Goal: Task Accomplishment & Management: Manage account settings

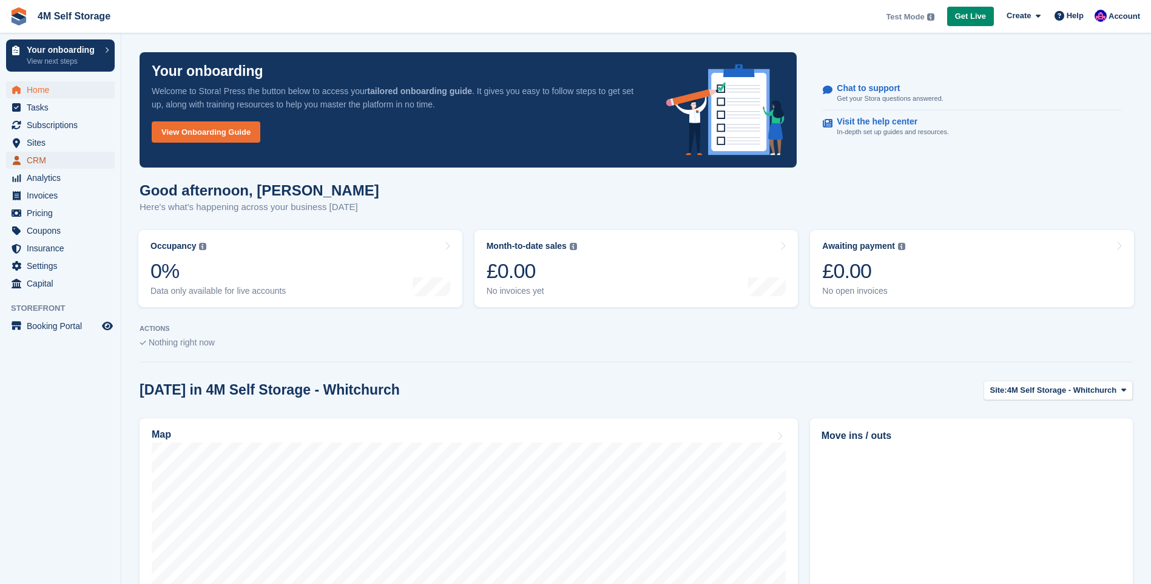
click at [55, 152] on span "CRM" at bounding box center [63, 160] width 73 height 17
click at [55, 147] on span "Sites" at bounding box center [63, 142] width 73 height 17
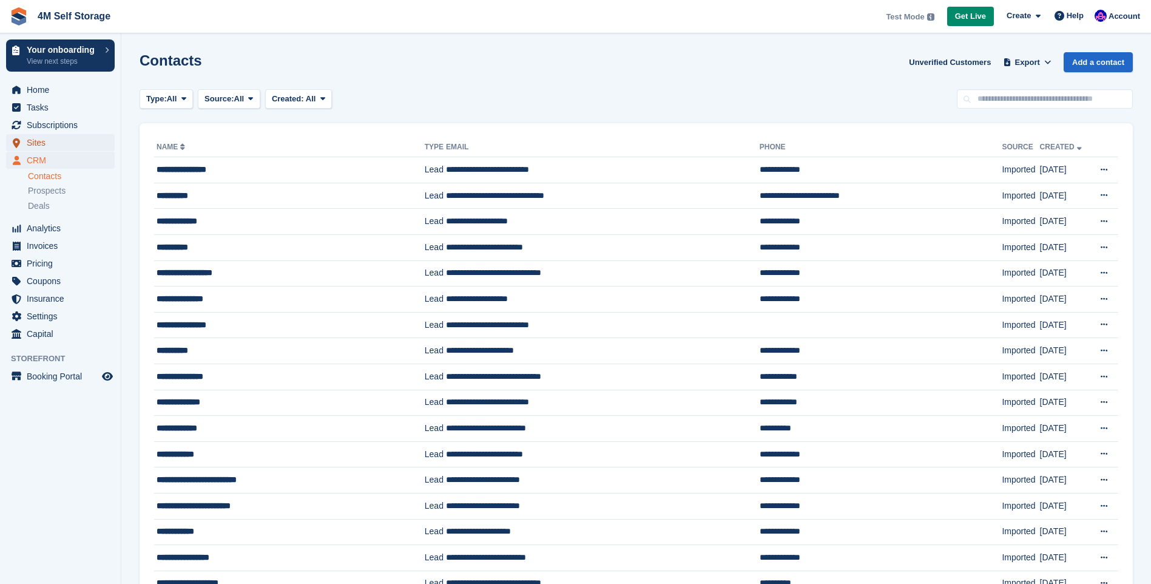
click at [43, 146] on span "Sites" at bounding box center [63, 142] width 73 height 17
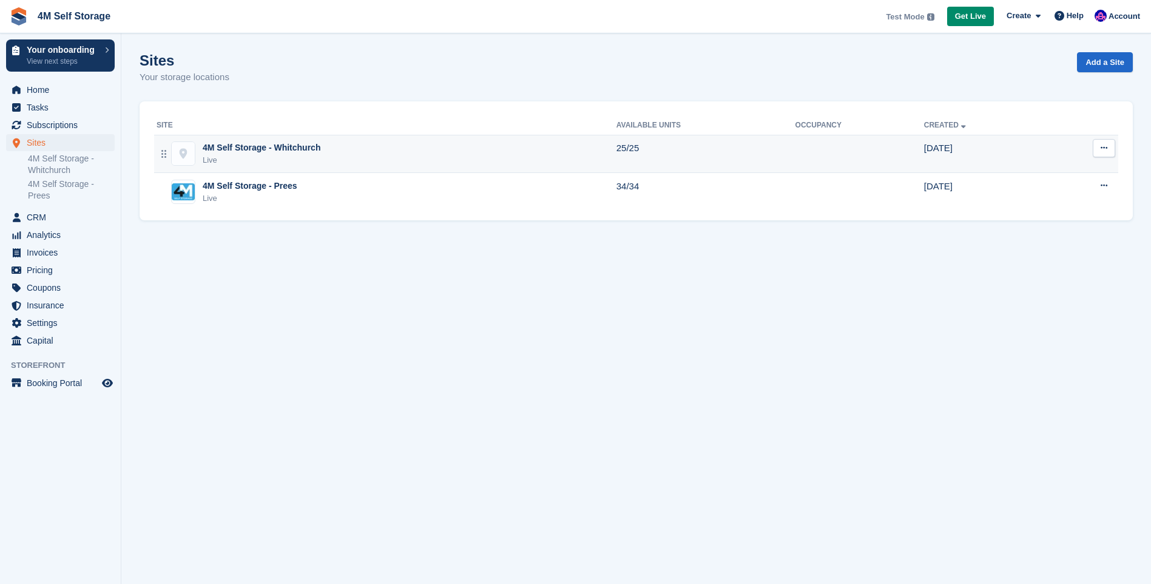
click at [266, 148] on div "4M Self Storage - Whitchurch" at bounding box center [262, 147] width 118 height 13
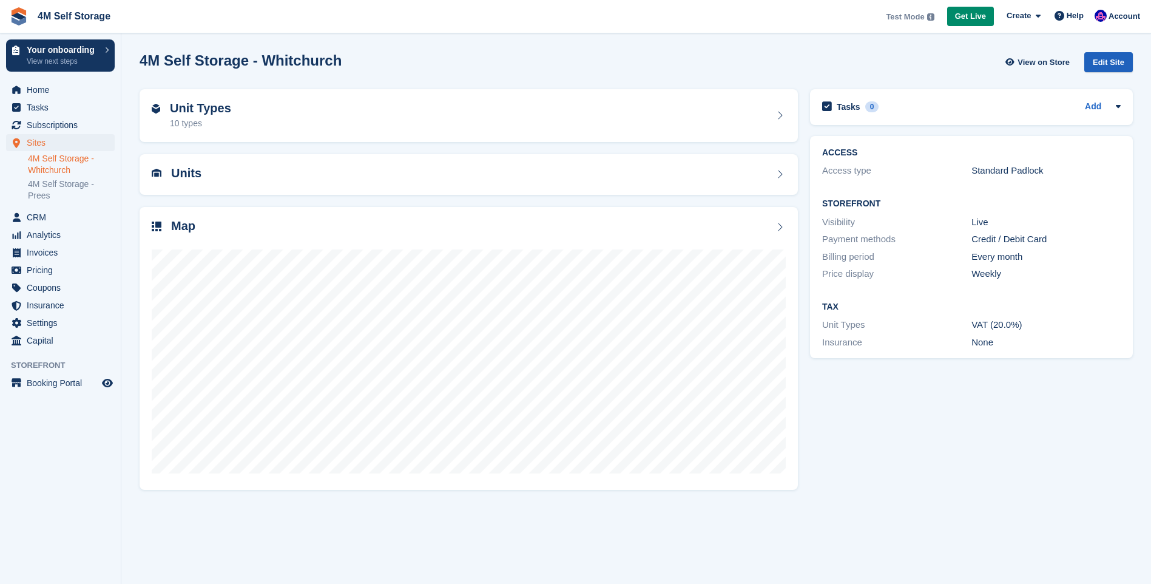
click at [1104, 65] on div "Edit Site" at bounding box center [1108, 62] width 49 height 20
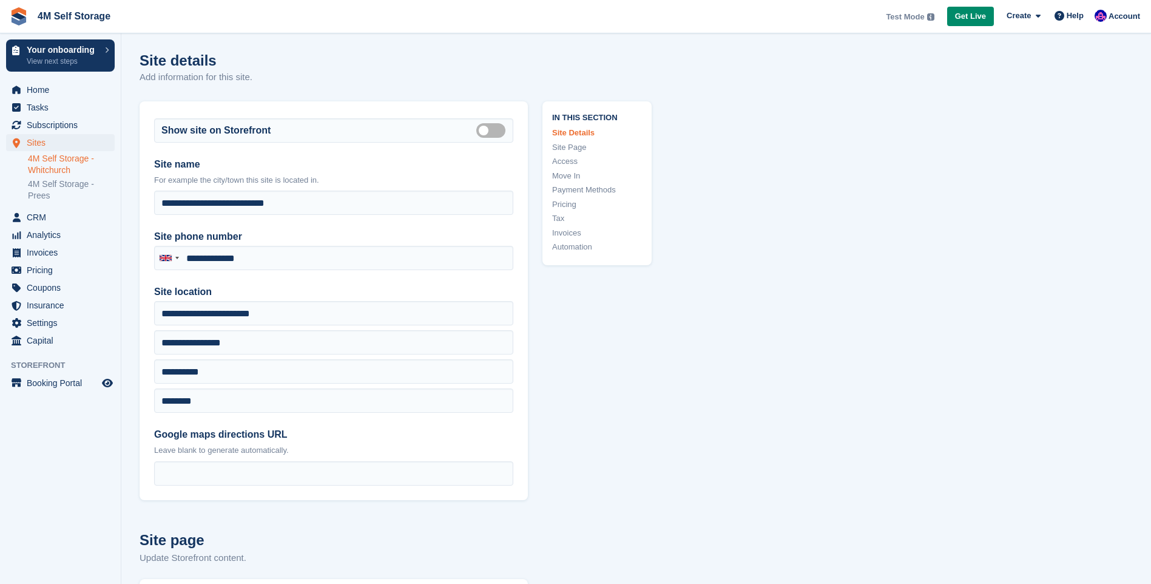
type input "**********"
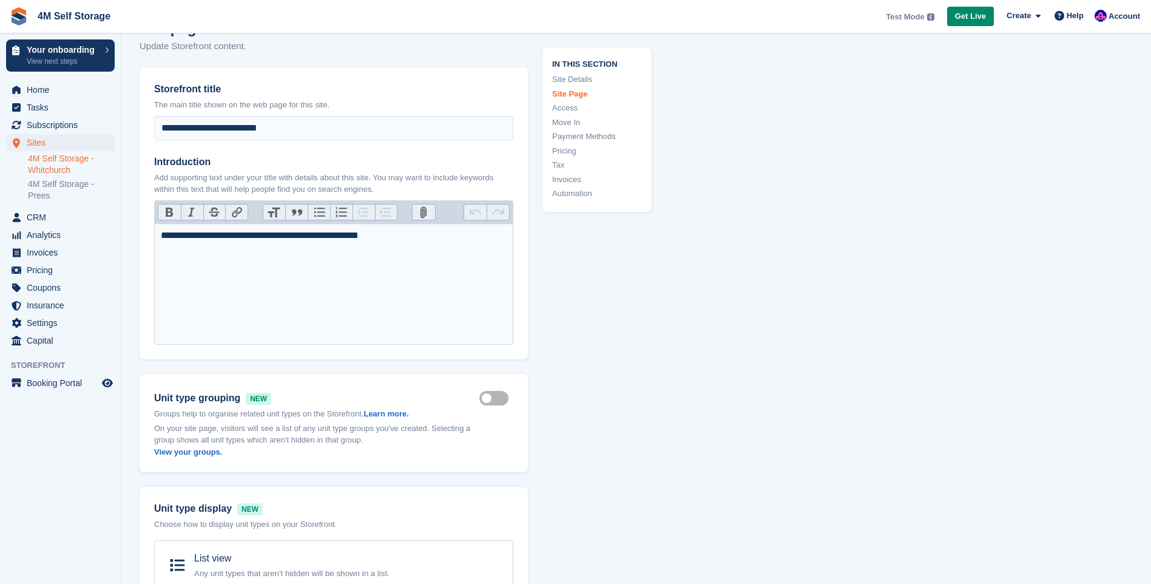
scroll to position [667, 0]
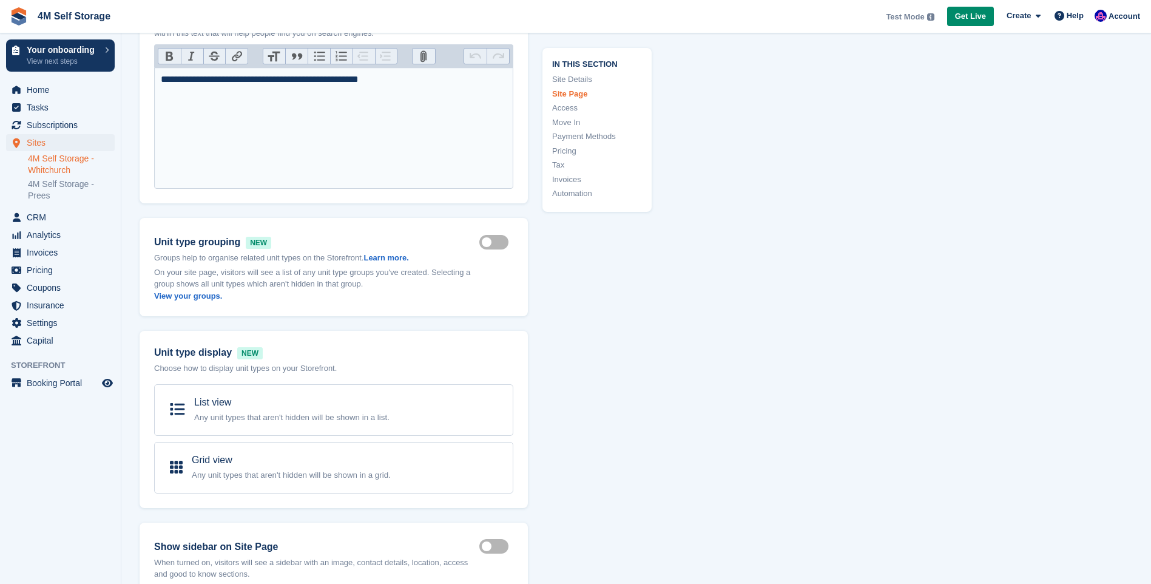
click at [580, 80] on link "Site Details" at bounding box center [597, 79] width 90 height 12
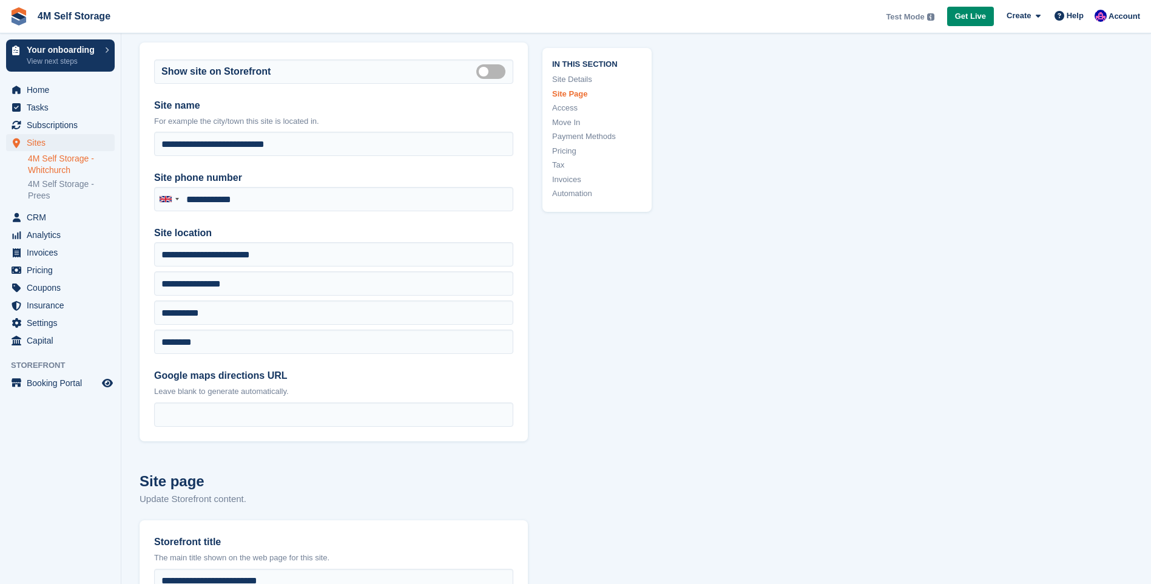
scroll to position [19, 0]
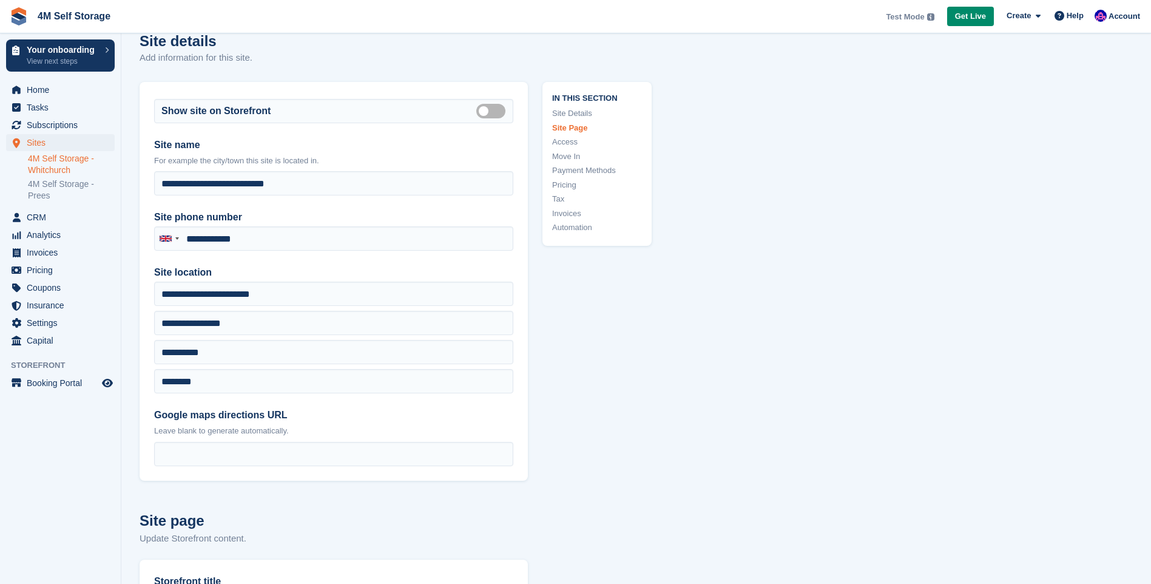
click at [567, 143] on link "Access" at bounding box center [597, 142] width 90 height 12
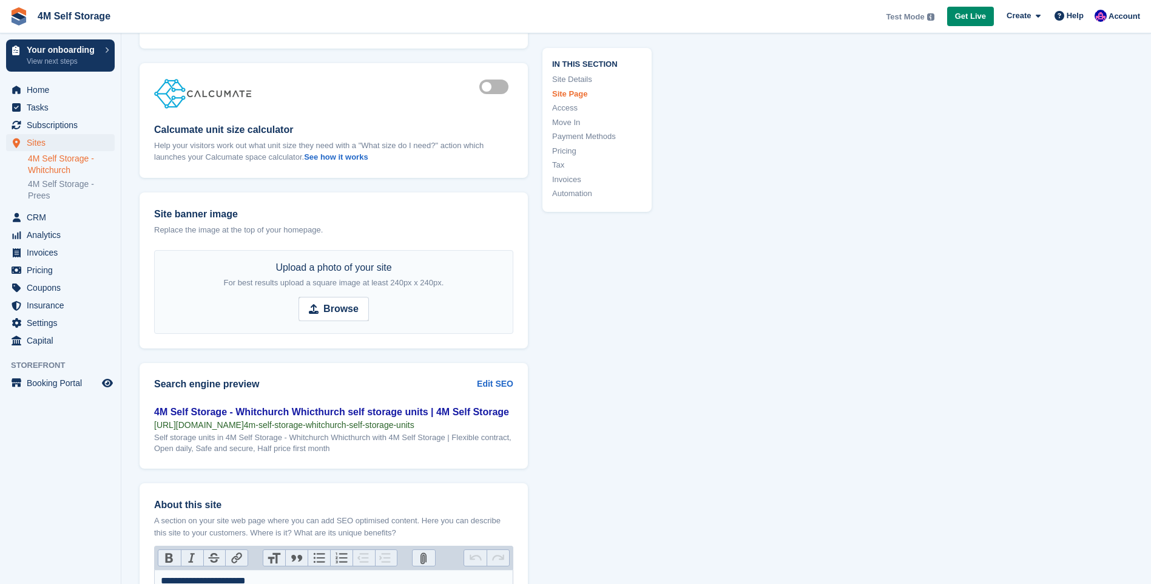
scroll to position [1208, 0]
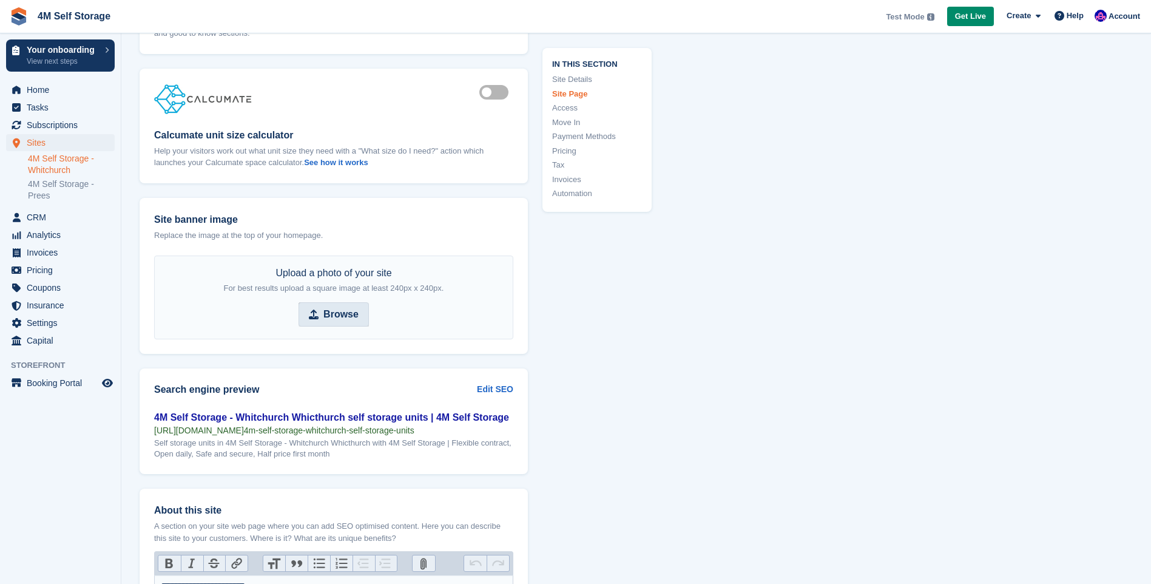
click at [346, 314] on strong "Browse" at bounding box center [340, 314] width 35 height 15
click at [346, 314] on input "Browse" at bounding box center [334, 314] width 70 height 24
type input "**********"
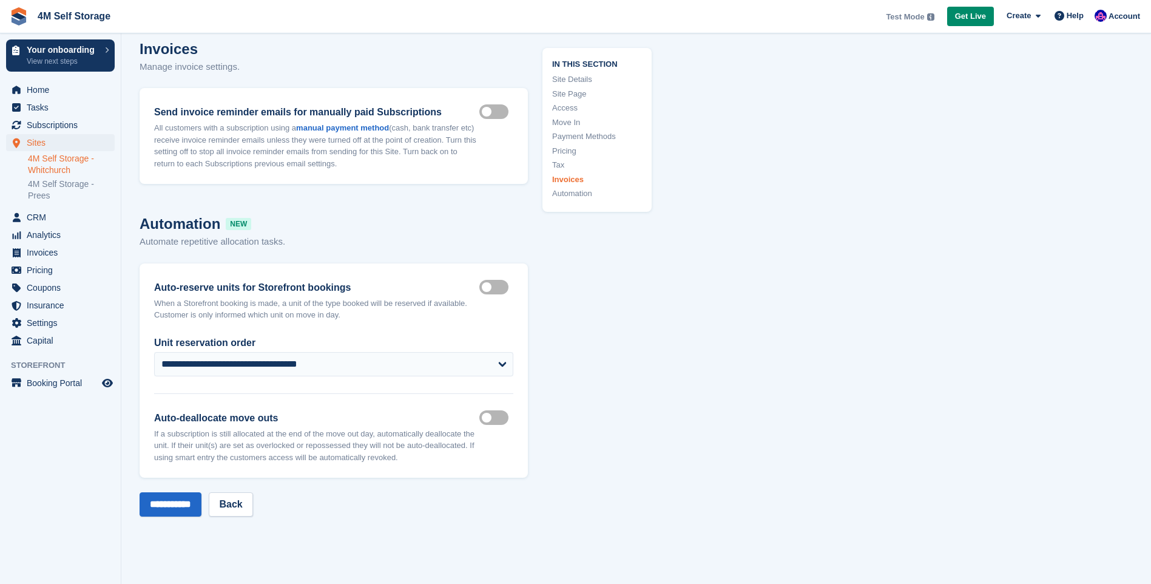
scroll to position [4868, 0]
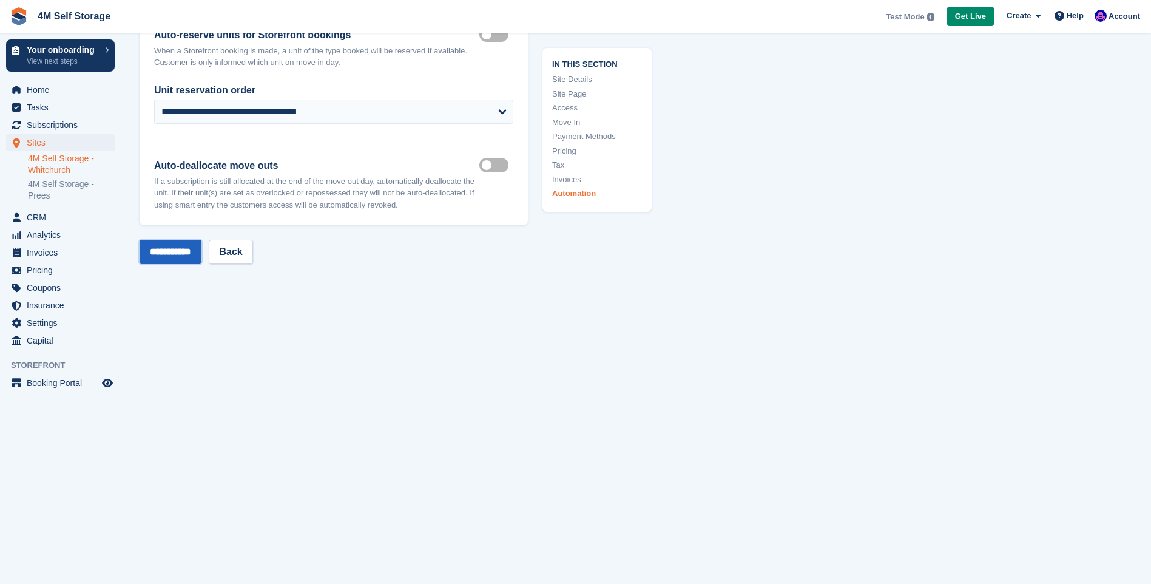
click at [156, 243] on input "**********" at bounding box center [171, 252] width 62 height 24
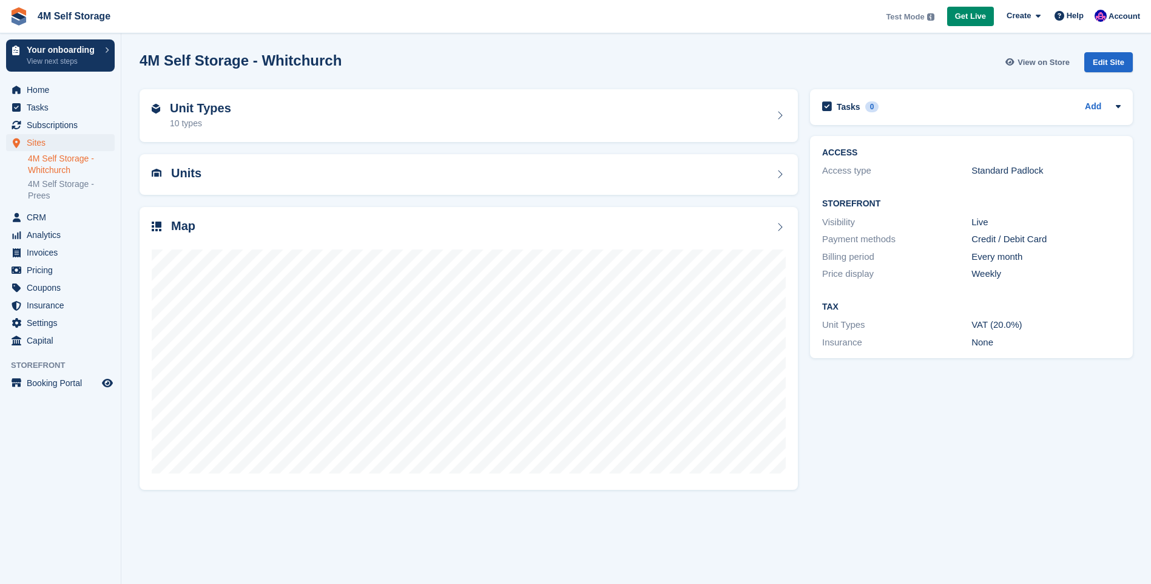
click at [1054, 68] on link "View on Store" at bounding box center [1038, 62] width 71 height 20
click at [221, 129] on div "10 types" at bounding box center [200, 123] width 61 height 13
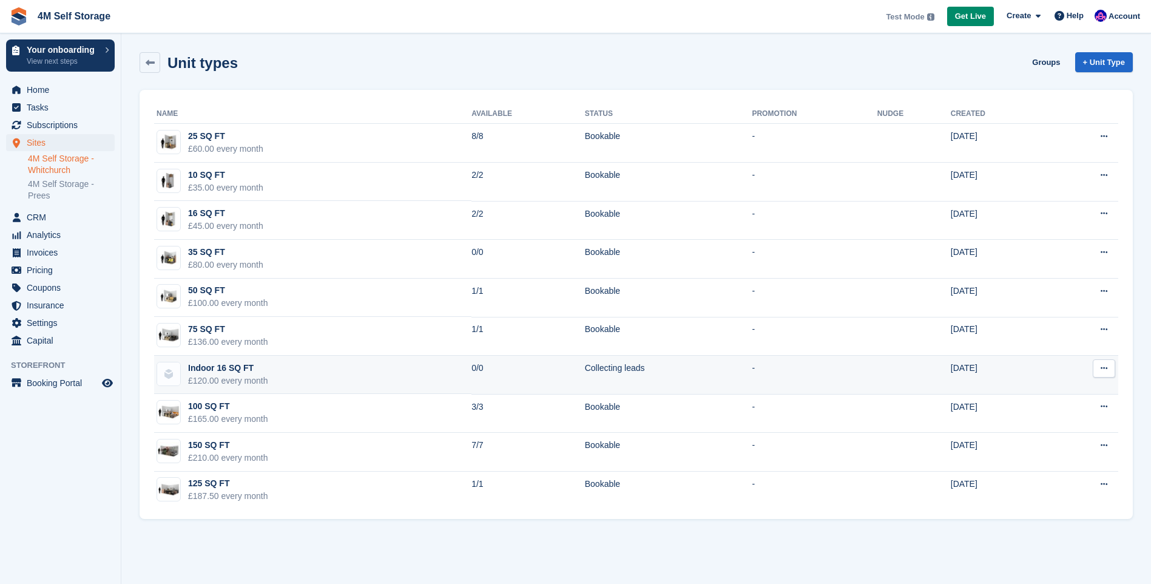
click at [1101, 369] on icon at bounding box center [1104, 368] width 7 height 8
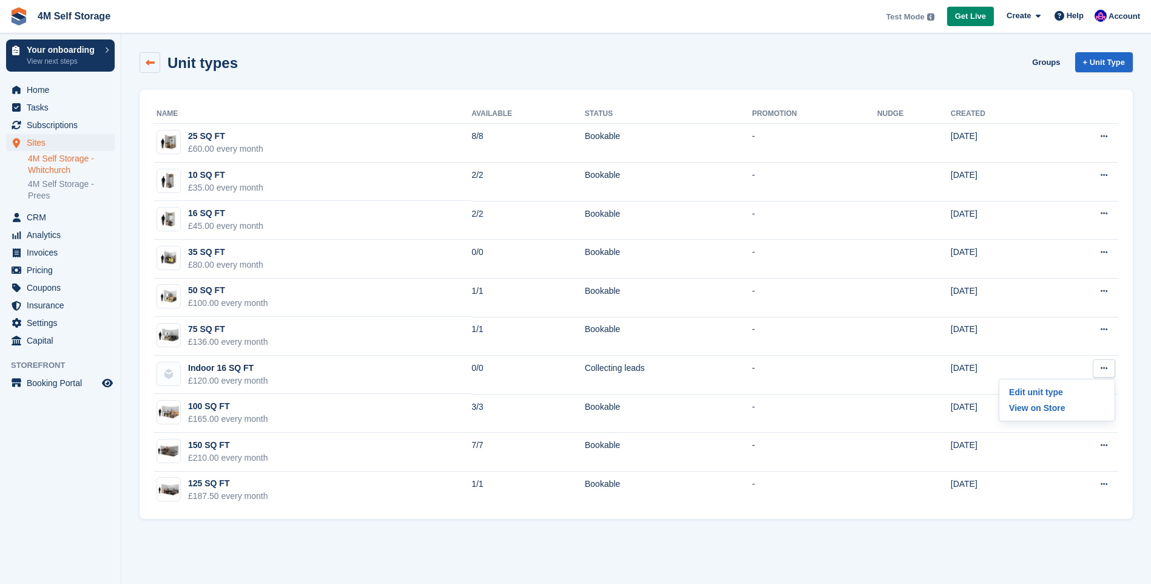
click at [155, 62] on link at bounding box center [150, 62] width 21 height 21
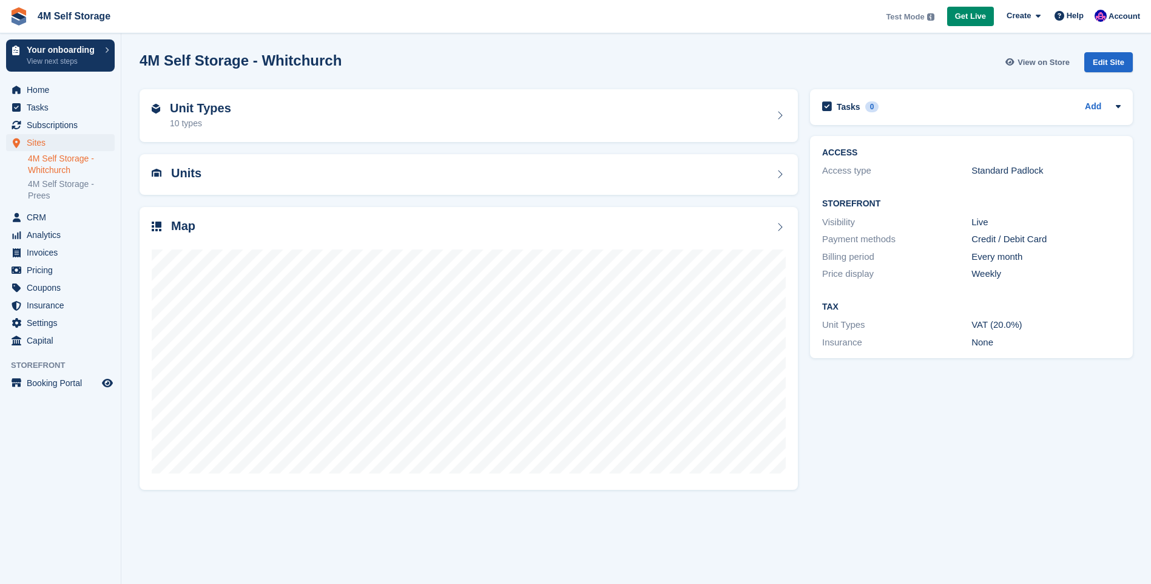
click at [1034, 66] on span "View on Store" at bounding box center [1043, 62] width 52 height 12
